Goal: Register for event/course

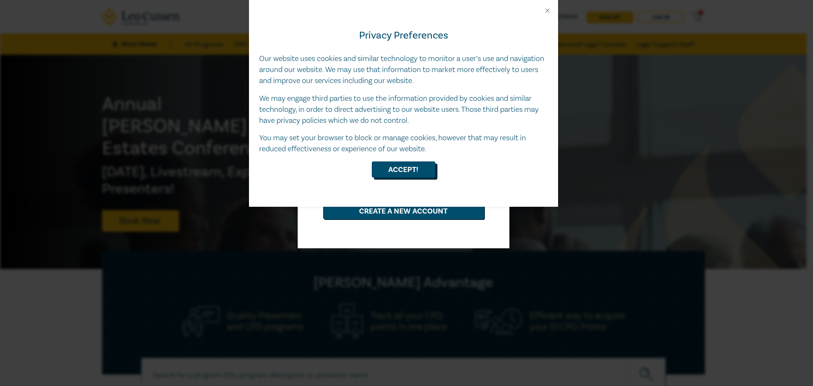
click at [398, 174] on button "Accept!" at bounding box center [403, 169] width 63 height 16
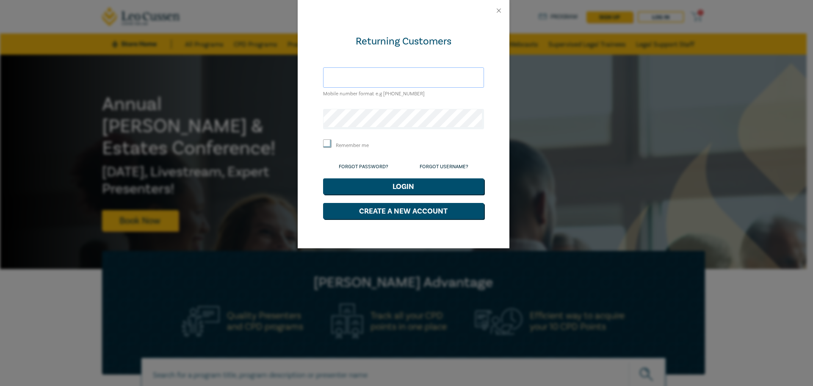
click at [380, 77] on input "text" at bounding box center [403, 77] width 161 height 20
type input "[PERSON_NAME][EMAIL_ADDRESS][DOMAIN_NAME]"
click at [323, 178] on button "Login" at bounding box center [403, 186] width 161 height 16
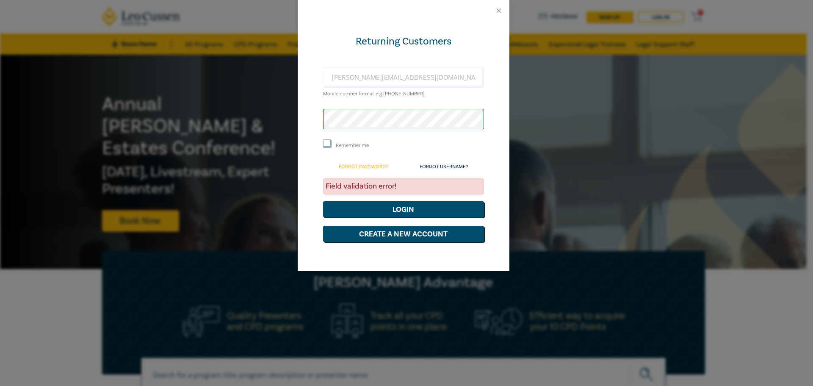
click at [363, 164] on link "Forgot Password?" at bounding box center [364, 166] width 50 height 6
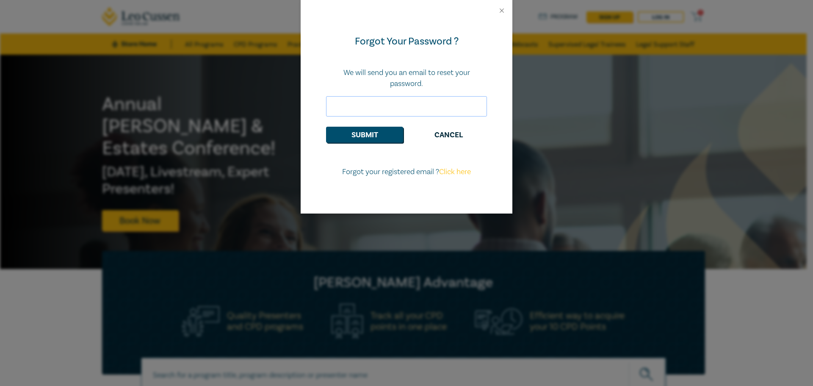
click at [379, 109] on input "email" at bounding box center [406, 106] width 161 height 20
type input "[PERSON_NAME][EMAIL_ADDRESS][DOMAIN_NAME]"
click at [326, 127] on button "Submit" at bounding box center [364, 135] width 77 height 16
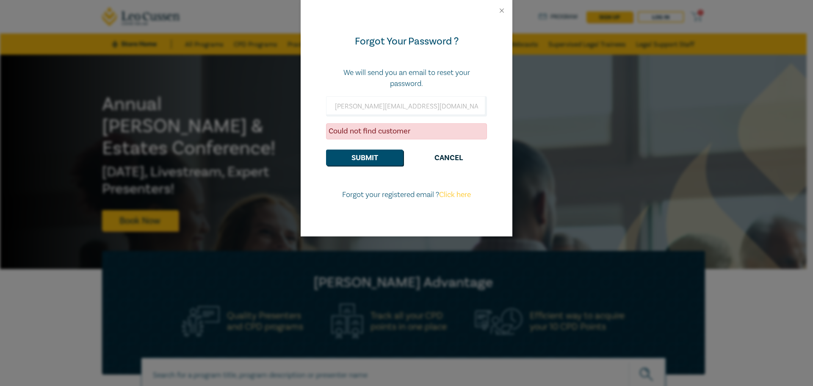
click at [457, 194] on link "Click here" at bounding box center [455, 195] width 32 height 10
select select "AU"
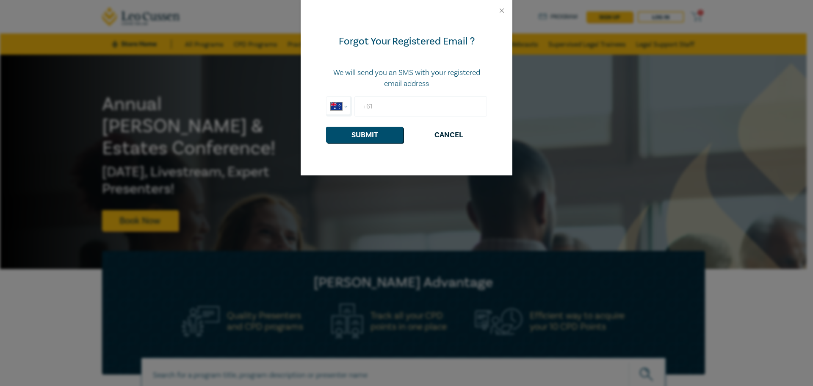
click at [403, 107] on input "+61" at bounding box center [420, 106] width 132 height 20
type input "+61 448 144 914"
click at [326, 127] on button "Submit" at bounding box center [364, 135] width 77 height 16
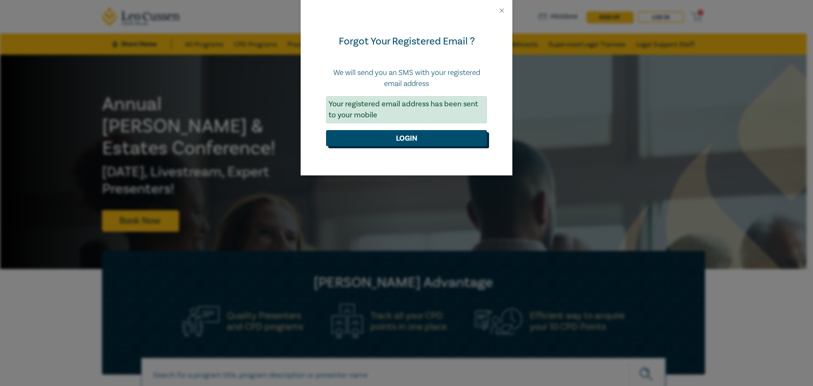
click at [411, 138] on button "Login" at bounding box center [406, 138] width 161 height 16
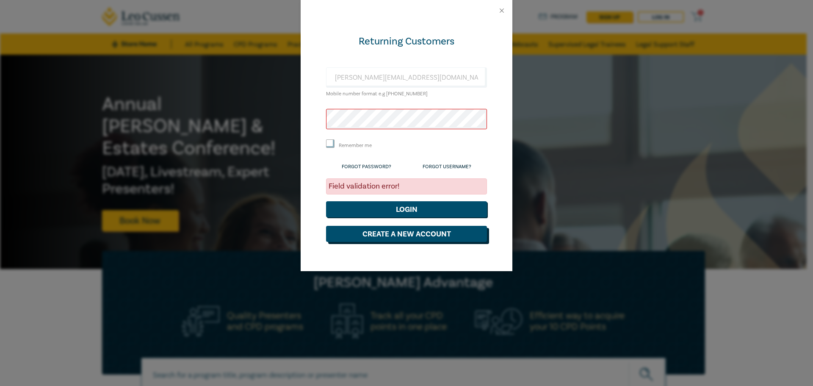
click at [406, 233] on button "Create a New Account" at bounding box center [406, 234] width 161 height 16
select select "AU"
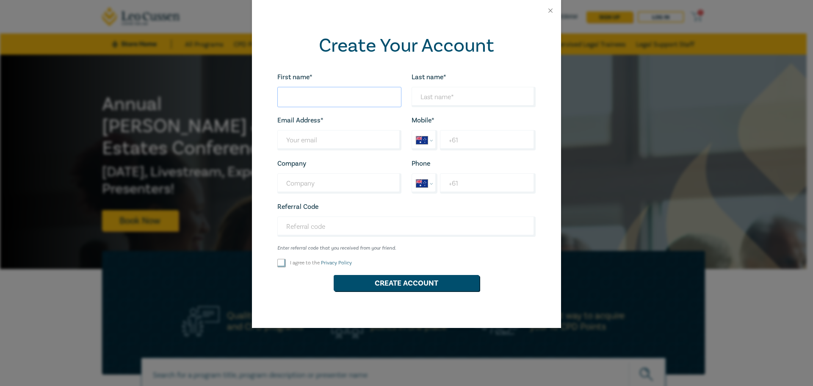
click at [317, 102] on input "First name*" at bounding box center [339, 97] width 124 height 20
type input "Bennjamin"
type input "[PERSON_NAME]"
type input "[PERSON_NAME][EMAIL_ADDRESS][DOMAIN_NAME]"
click at [424, 114] on div "First name* Bennjamin Looks good! Last name* Reilly Looks good! Email Address* …" at bounding box center [406, 185] width 268 height 227
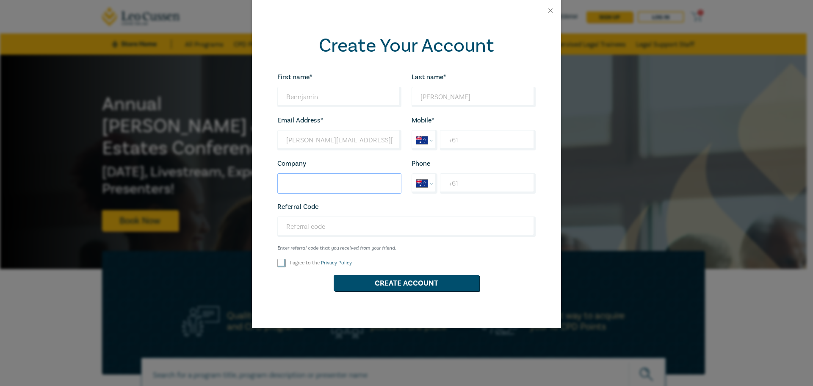
click at [335, 185] on input "Company" at bounding box center [339, 183] width 124 height 20
type input "Greg Russo Law"
click at [282, 263] on input "I agree to the Privacy Policy" at bounding box center [281, 263] width 8 height 8
checkbox input "true"
click at [407, 290] on button "Create Account" at bounding box center [406, 283] width 146 height 16
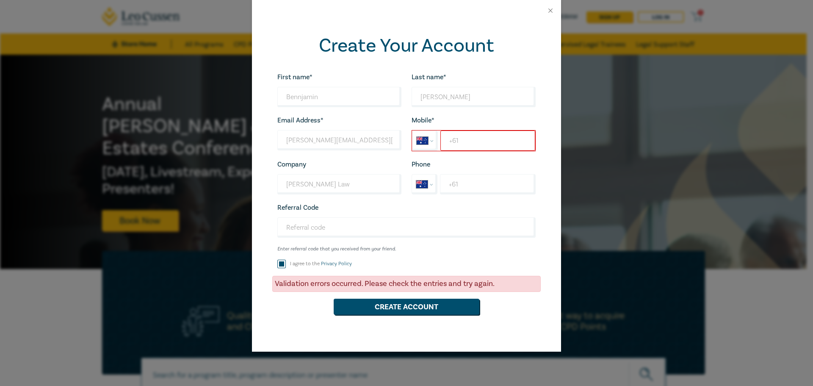
click at [485, 141] on input "+61" at bounding box center [487, 140] width 95 height 20
type input "[PHONE_NUMBER]"
click at [333, 298] on button "Create Account" at bounding box center [406, 306] width 146 height 16
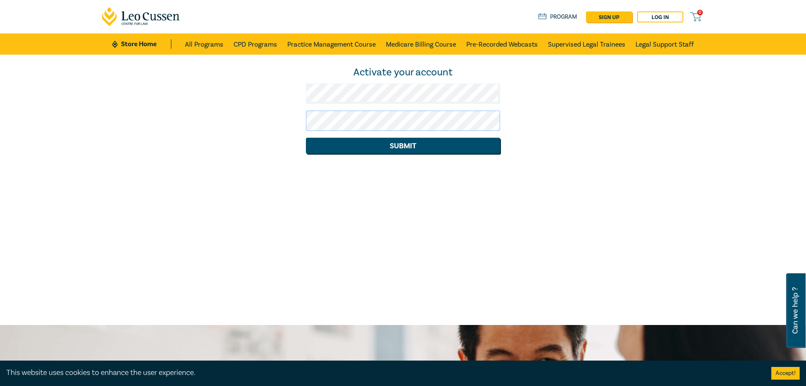
click at [306, 138] on button "Submit" at bounding box center [403, 146] width 194 height 16
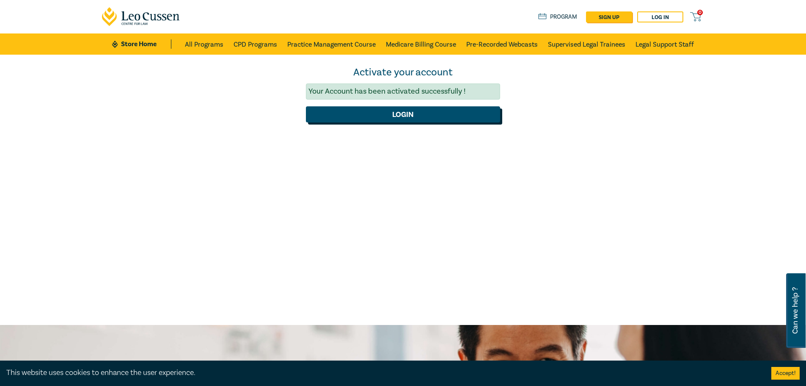
click at [398, 118] on button "Login" at bounding box center [403, 114] width 194 height 16
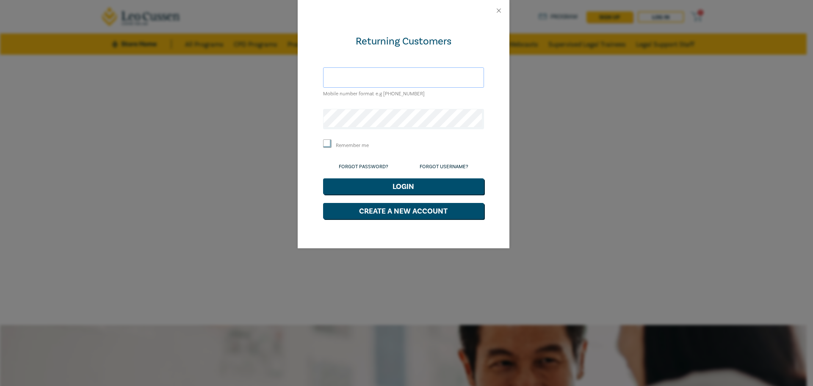
click at [359, 83] on input "text" at bounding box center [403, 77] width 161 height 20
type input "[PERSON_NAME][EMAIL_ADDRESS][DOMAIN_NAME]"
click at [323, 178] on button "Login" at bounding box center [403, 186] width 161 height 16
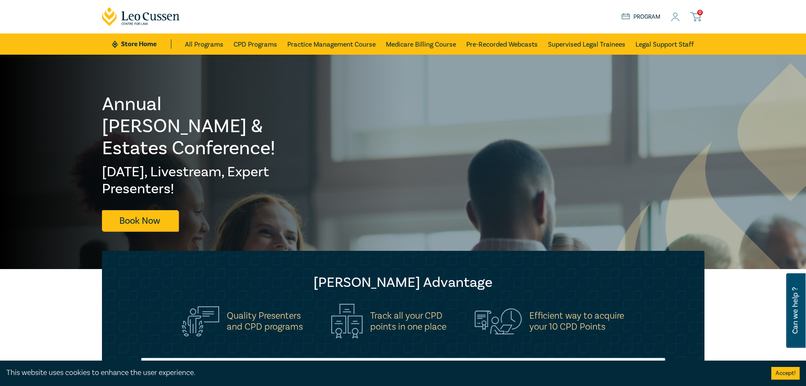
click at [643, 17] on link "Program" at bounding box center [641, 16] width 39 height 9
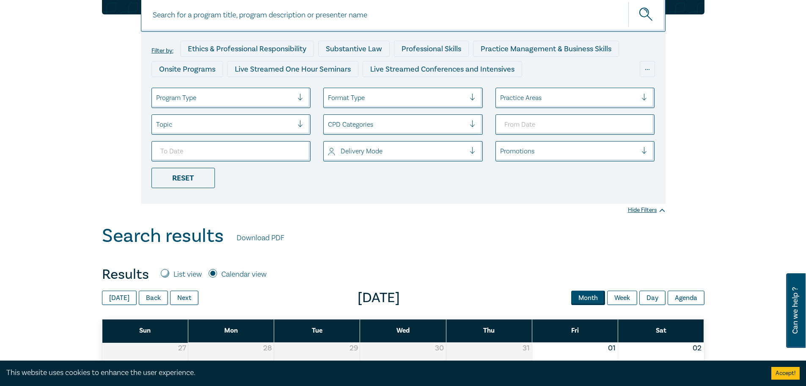
scroll to position [381, 0]
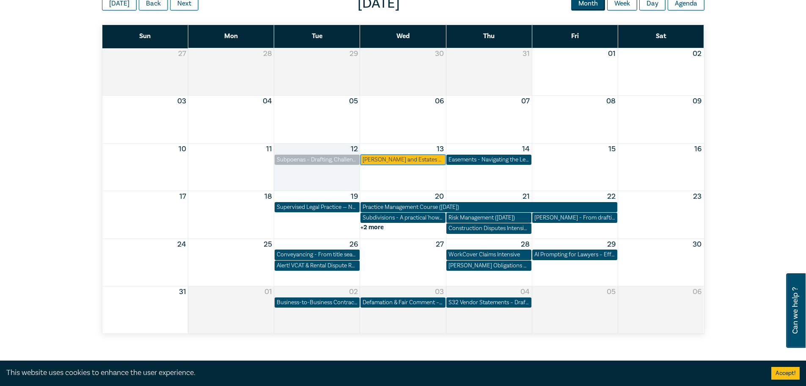
click at [404, 160] on div "[PERSON_NAME] and Estates Conference" at bounding box center [403, 159] width 81 height 8
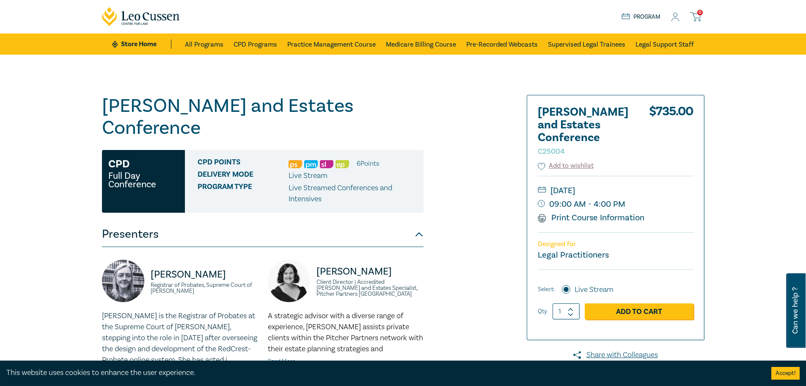
click at [679, 16] on icon at bounding box center [675, 17] width 8 height 9
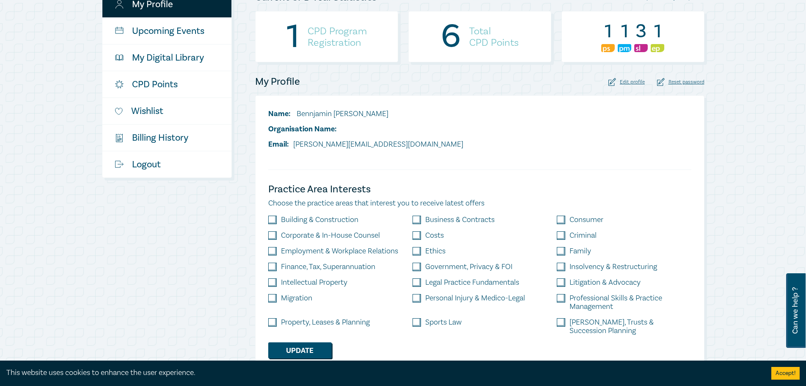
scroll to position [42, 0]
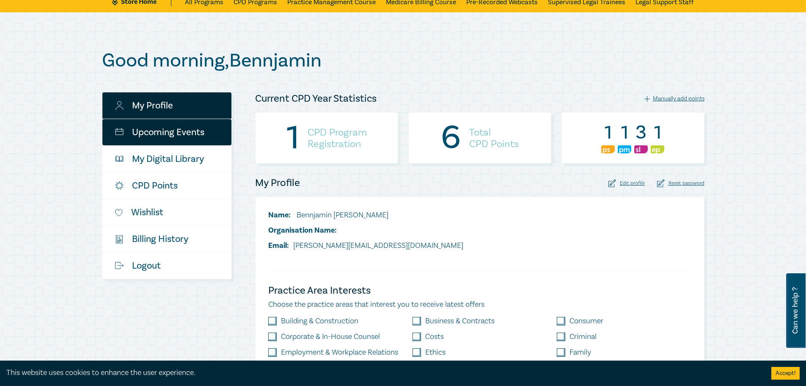
click at [157, 129] on link "Upcoming Events" at bounding box center [166, 132] width 129 height 26
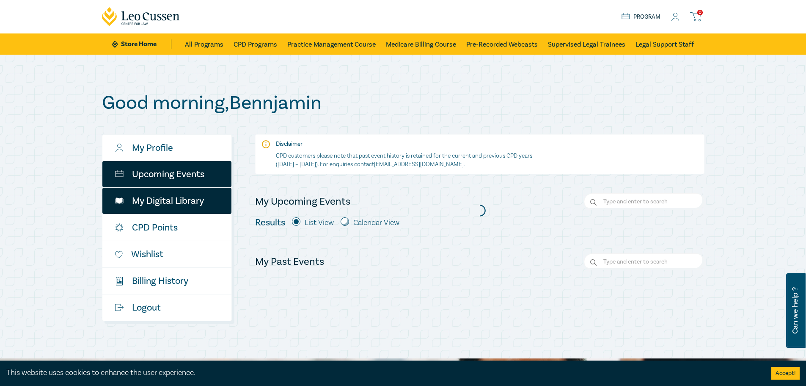
click at [165, 194] on link "My Digital Library" at bounding box center [166, 200] width 129 height 26
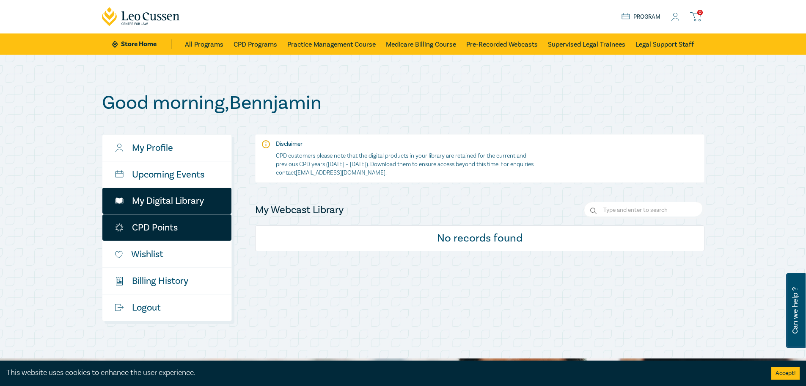
click at [155, 229] on link "CPD Points" at bounding box center [166, 227] width 129 height 26
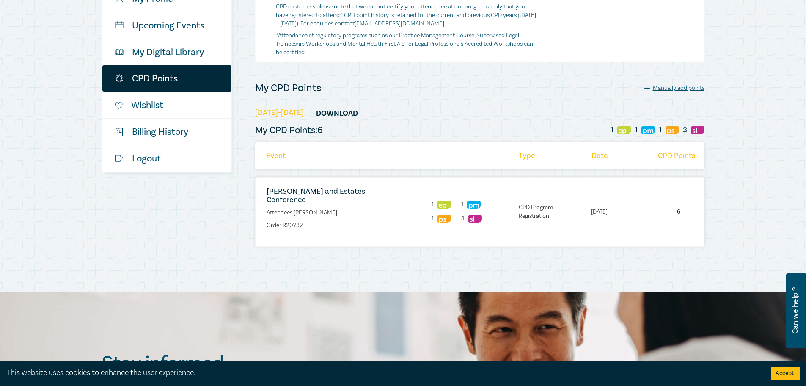
scroll to position [169, 0]
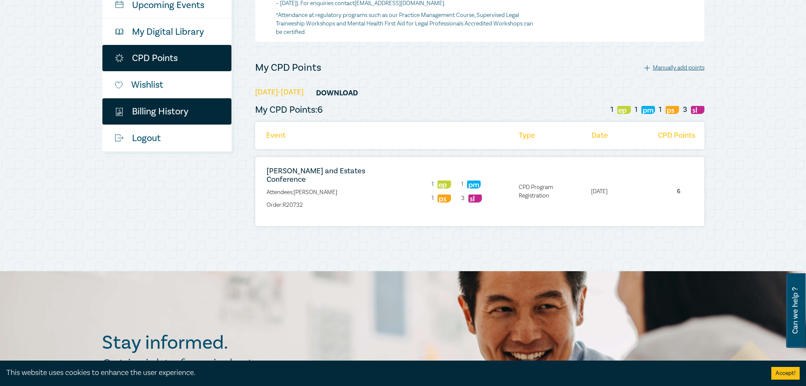
click at [168, 115] on link "$ Billing History" at bounding box center [166, 111] width 129 height 26
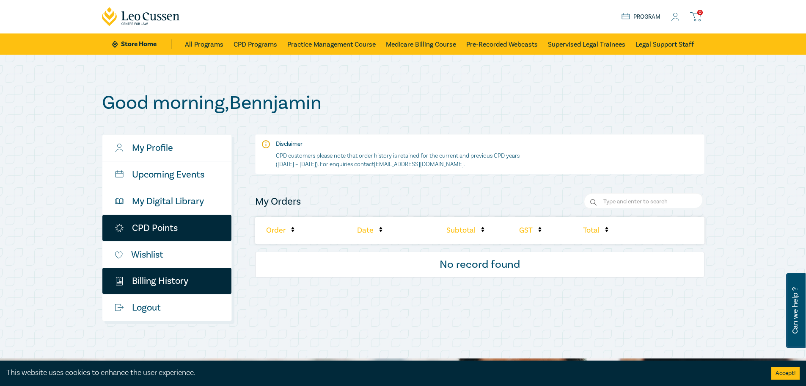
click at [149, 226] on link "CPD Points" at bounding box center [166, 228] width 129 height 26
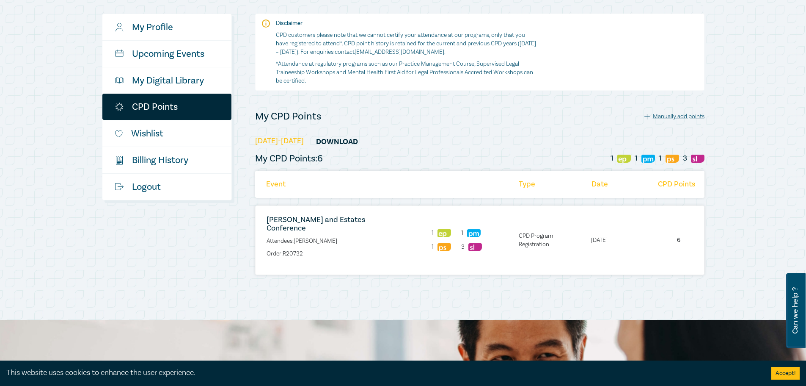
scroll to position [169, 0]
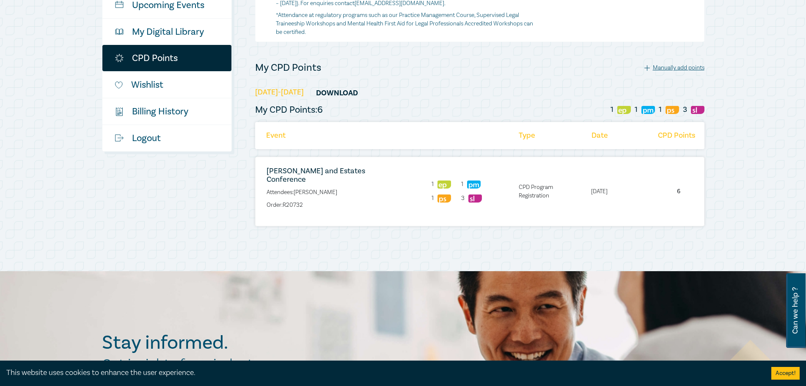
click at [610, 191] on li "[DATE]" at bounding box center [608, 191] width 42 height 8
click at [301, 169] on link "[PERSON_NAME] and Estates Conference" at bounding box center [316, 175] width 99 height 18
